Goal: Transaction & Acquisition: Purchase product/service

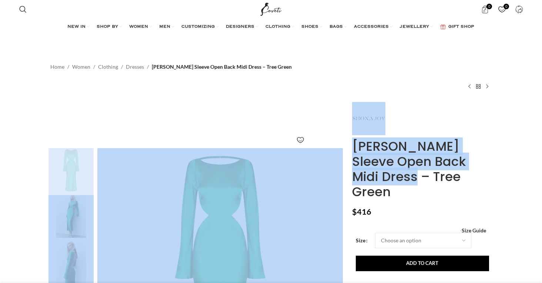
drag, startPoint x: 494, startPoint y: 159, endPoint x: 345, endPoint y: 145, distance: 150.2
copy div "Click to enlarge [PERSON_NAME] Sleeve Open Back Midi Dress"
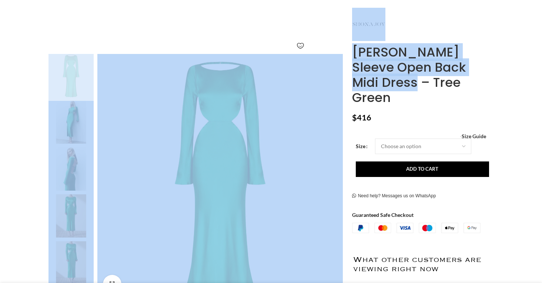
scroll to position [109, 0]
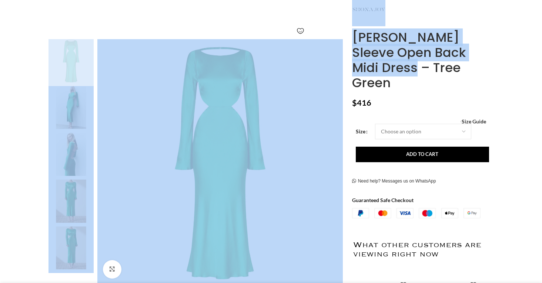
click at [399, 46] on h1 "[PERSON_NAME] Sleeve Open Back Midi Dress – Tree Green" at bounding box center [421, 60] width 139 height 60
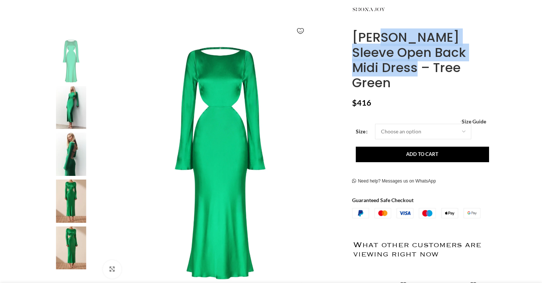
drag, startPoint x: 495, startPoint y: 57, endPoint x: 348, endPoint y: 37, distance: 147.5
click at [348, 37] on div "[PERSON_NAME] Sleeve Open Back Midi Dress – Tree Green $ 416 Women's clothing s…" at bounding box center [421, 233] width 151 height 480
copy h1 "[PERSON_NAME] Sleeve Open Back Midi Dress"
click at [72, 205] on img at bounding box center [70, 201] width 45 height 43
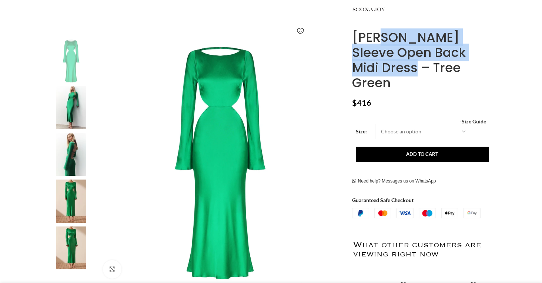
click at [66, 248] on img at bounding box center [70, 248] width 45 height 43
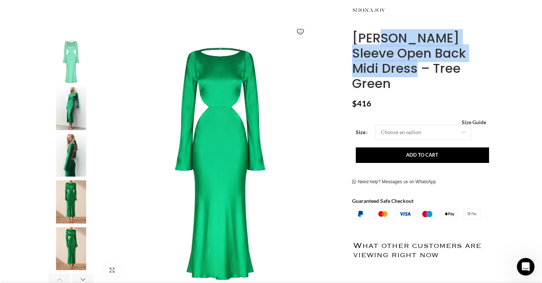
scroll to position [0, 156]
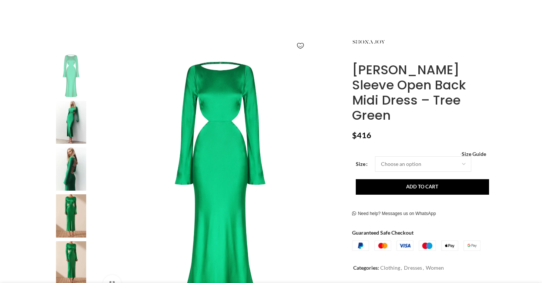
scroll to position [109, 0]
